Goal: Navigation & Orientation: Go to known website

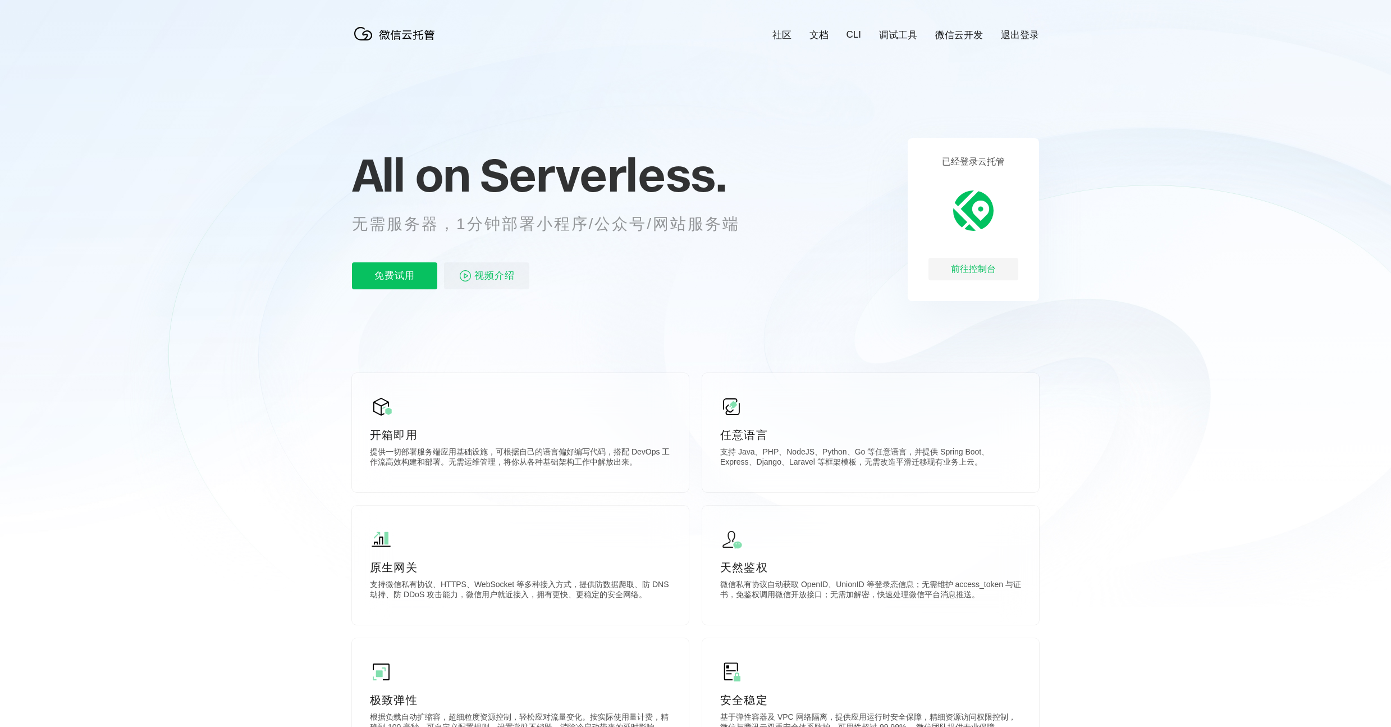
scroll to position [0, 1997]
drag, startPoint x: 666, startPoint y: 157, endPoint x: 815, endPoint y: 211, distance: 158.3
click at [1013, 264] on div "前往控制台" at bounding box center [974, 269] width 90 height 22
click at [1010, 129] on icon at bounding box center [696, 303] width 1078 height 606
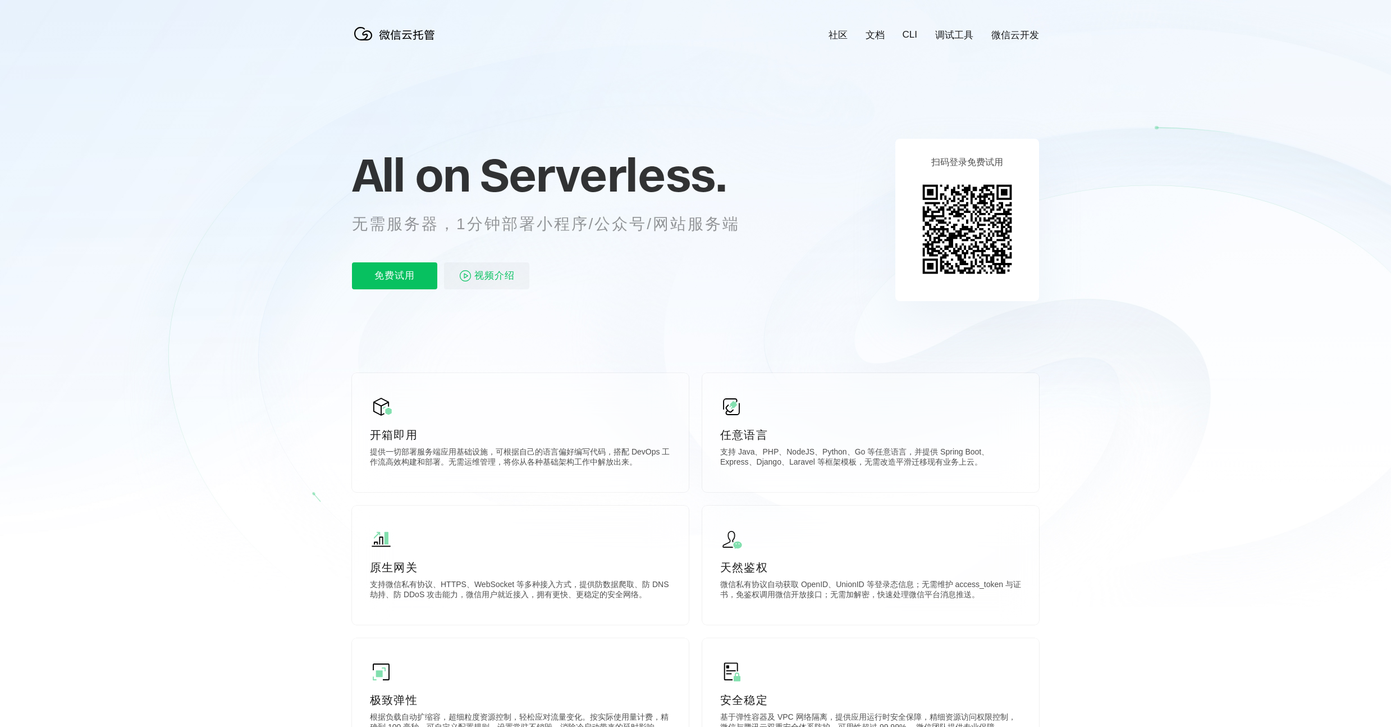
click at [1020, 37] on link "微信云开发" at bounding box center [1016, 35] width 48 height 13
